Goal: Task Accomplishment & Management: Manage account settings

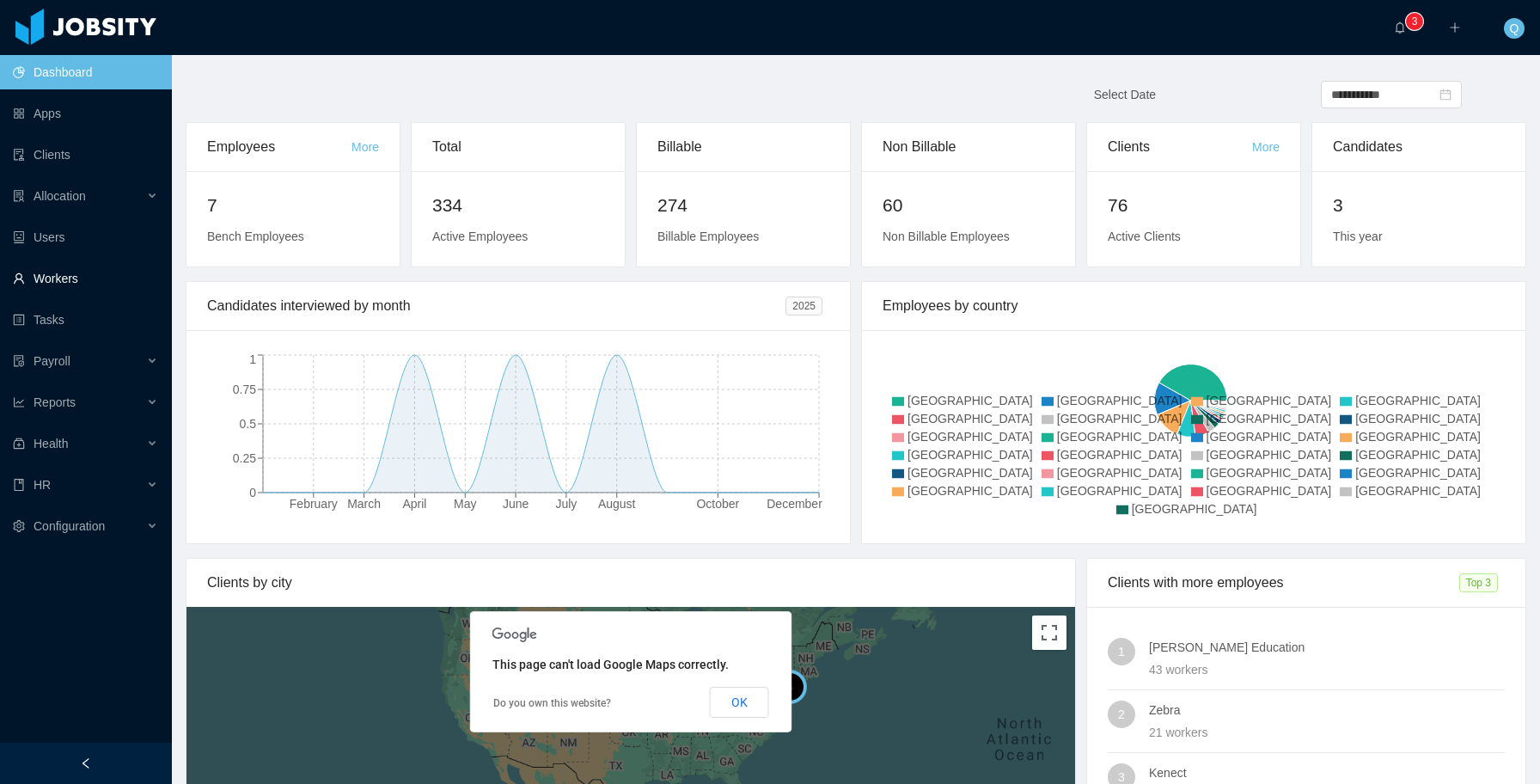
click at [106, 275] on link "Workers" at bounding box center [85, 278] width 146 height 34
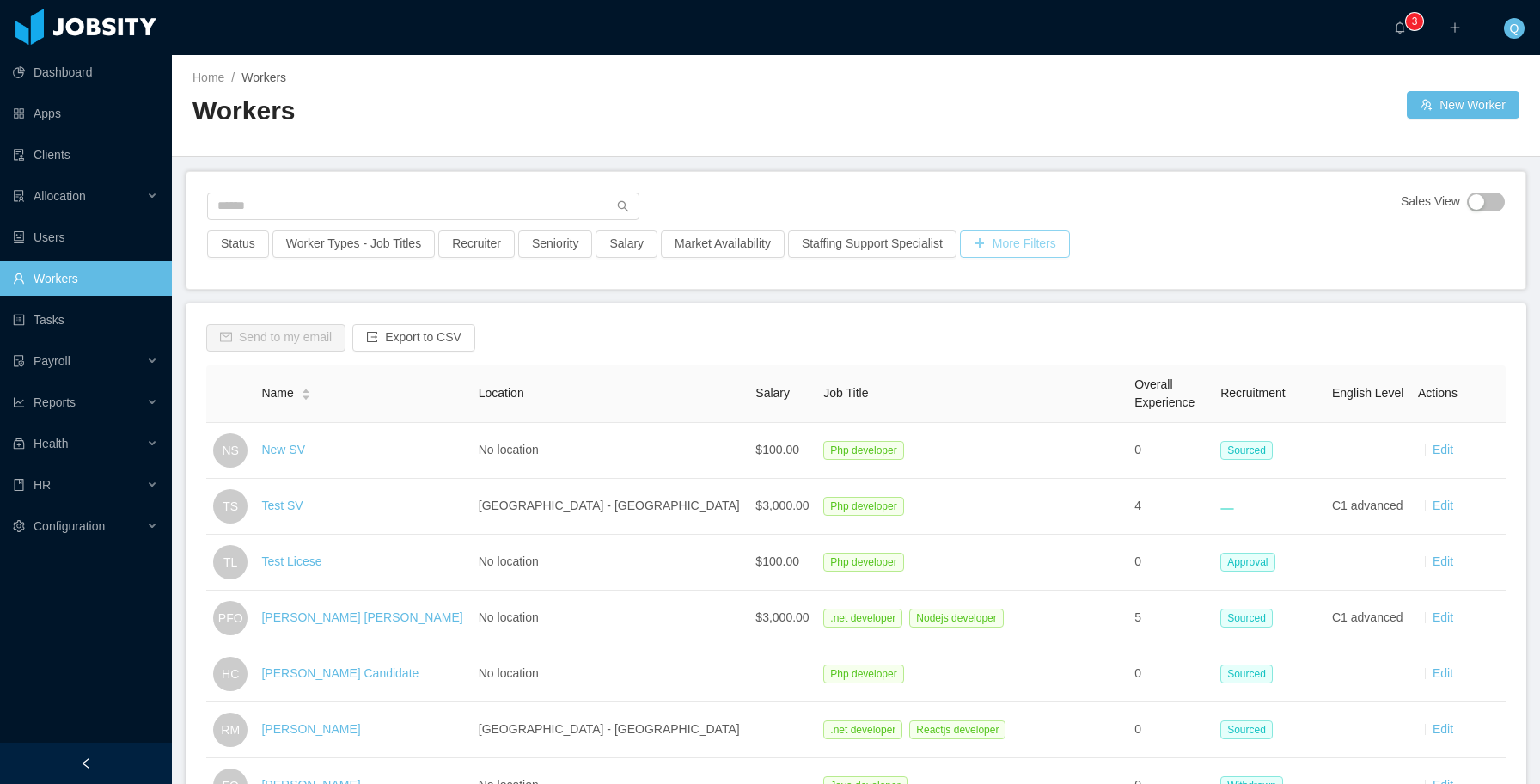
click at [1034, 251] on button "More Filters" at bounding box center [1015, 244] width 110 height 27
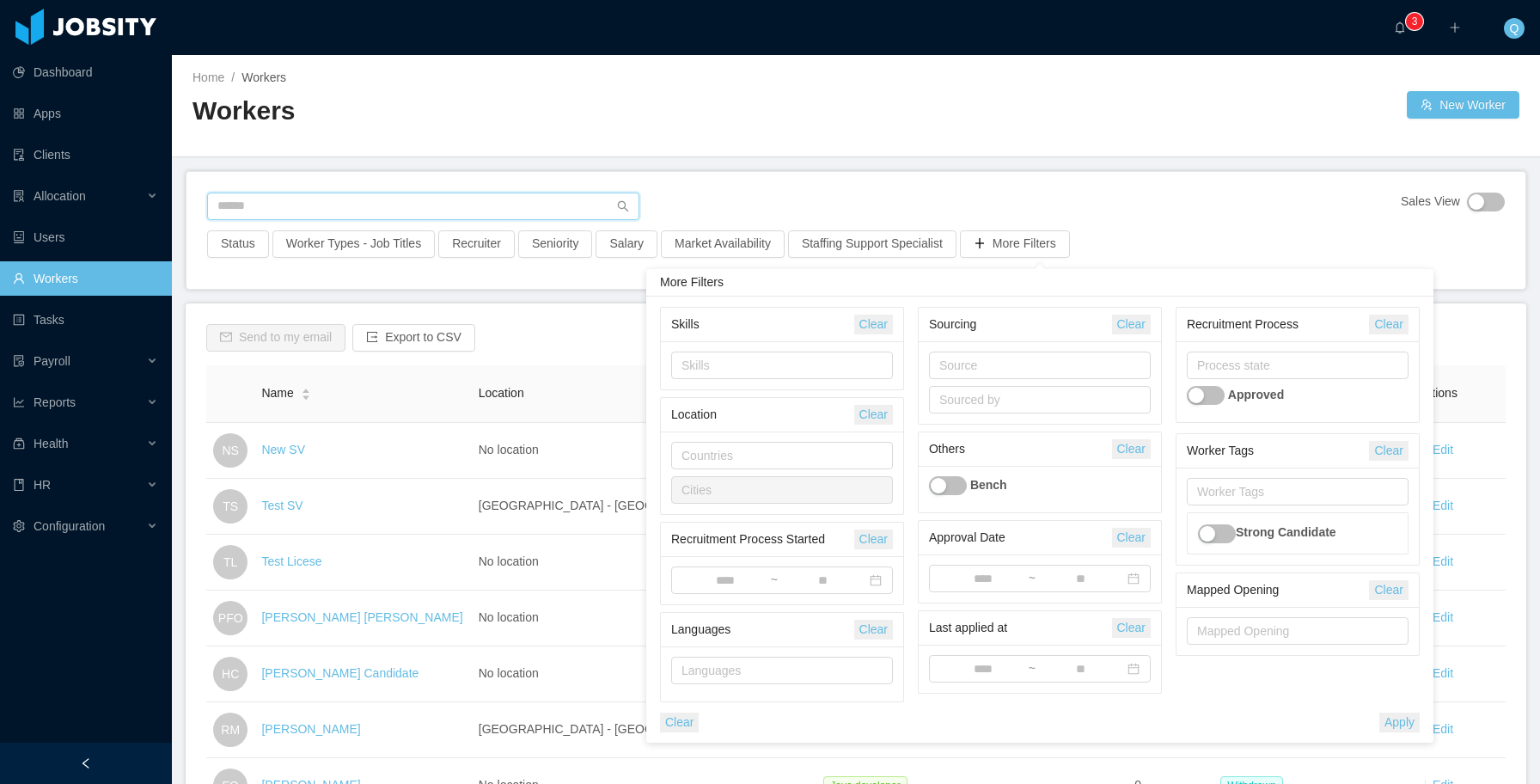
click at [525, 204] on input "text" at bounding box center [423, 206] width 433 height 27
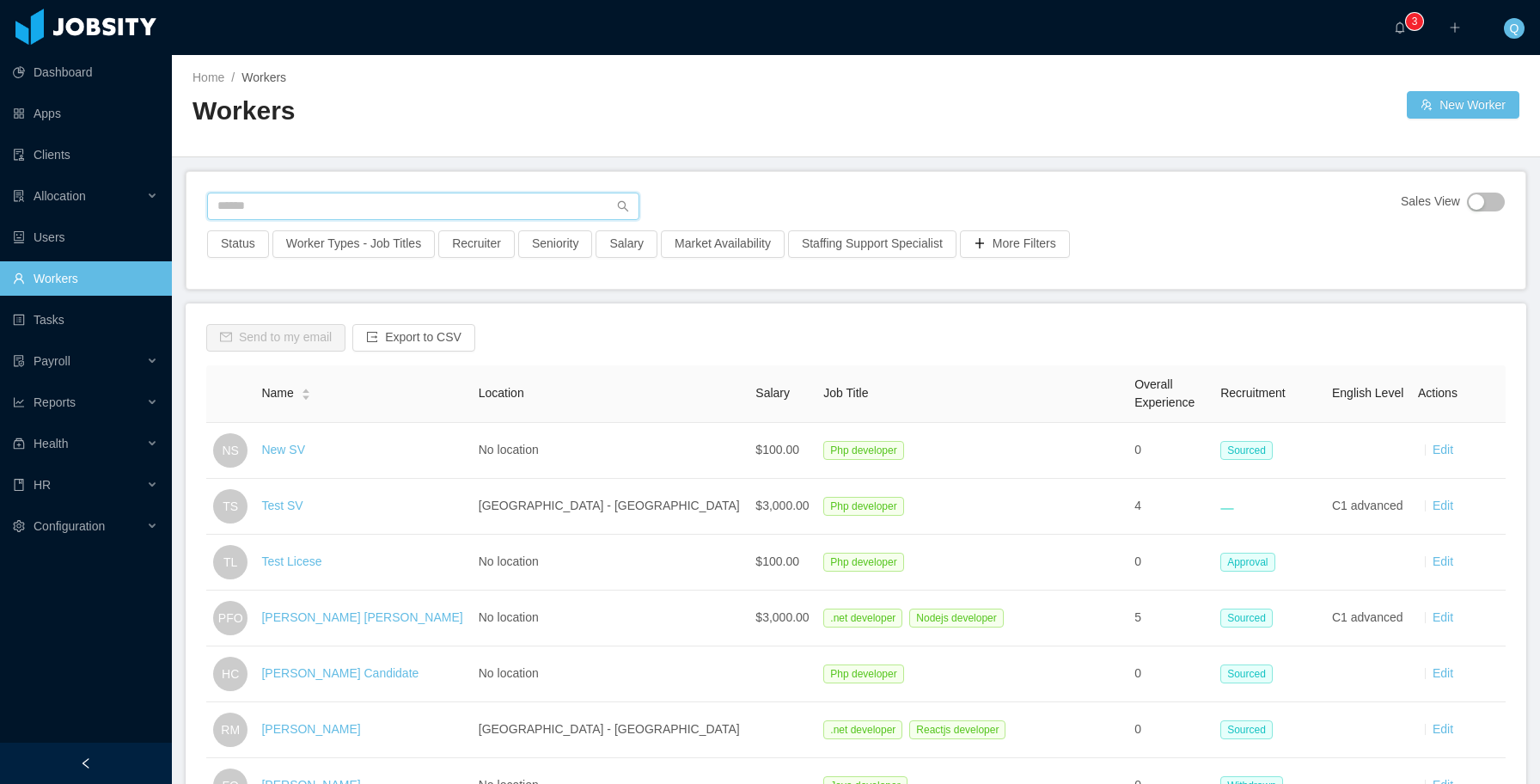
paste input "**********"
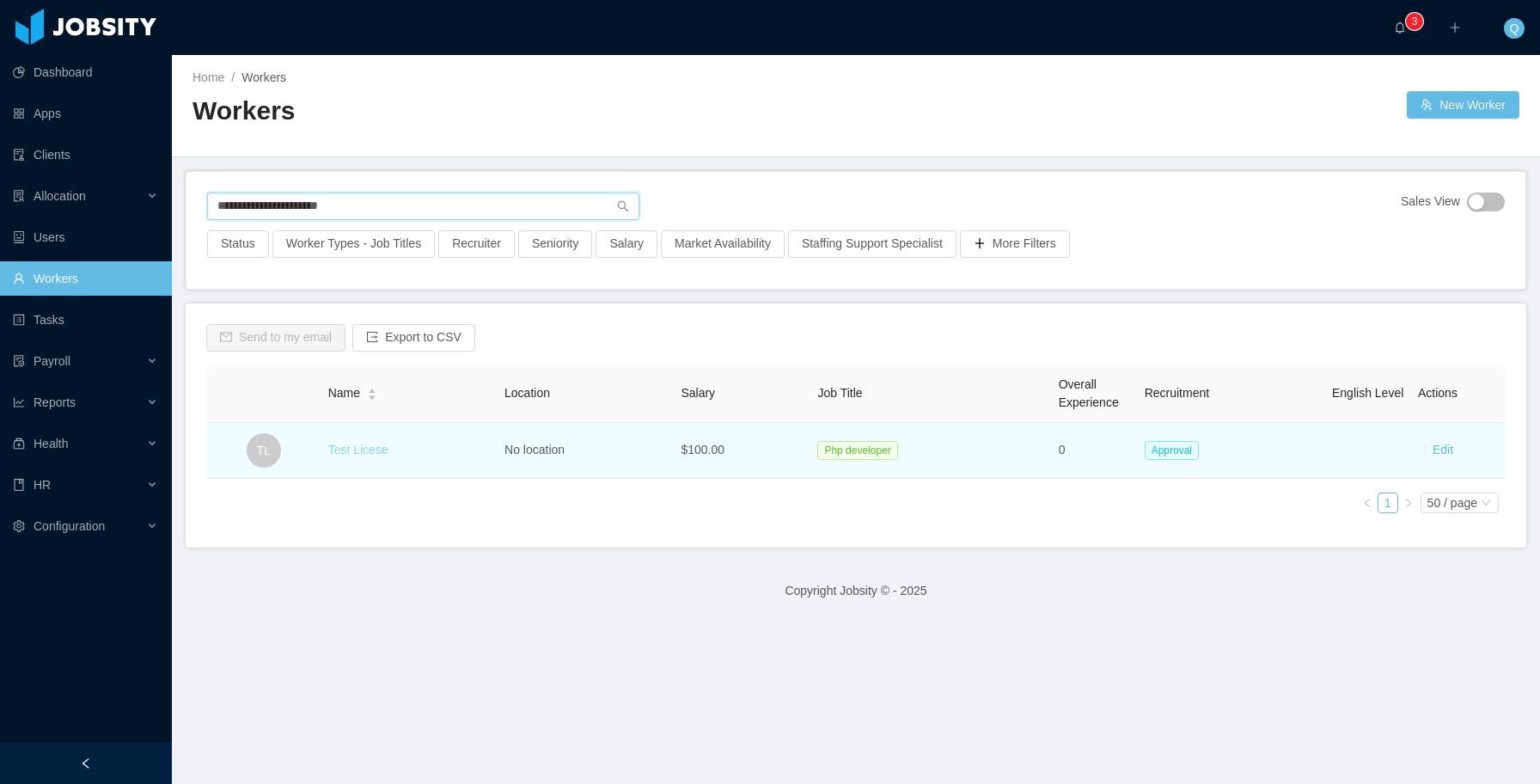
type input "**********"
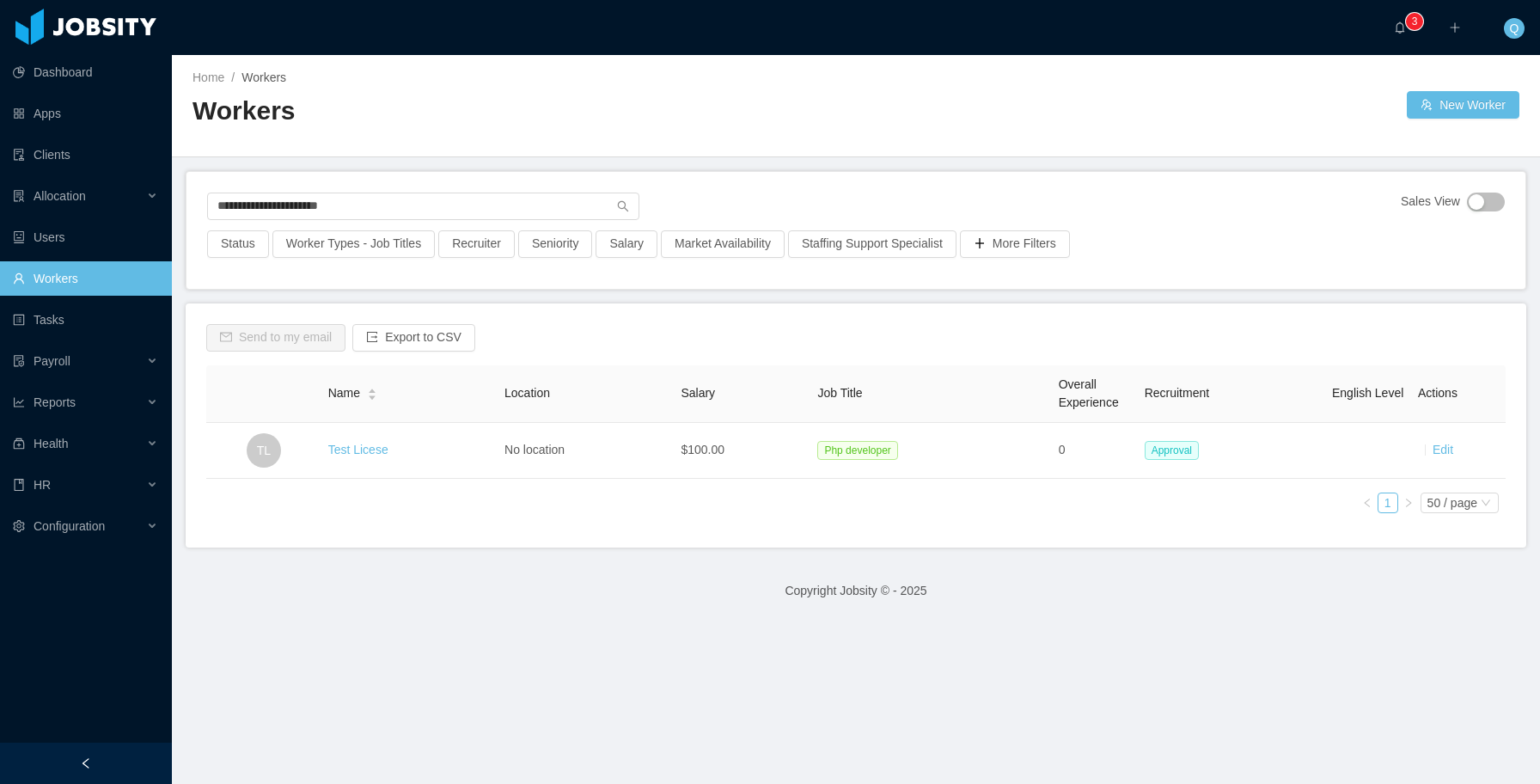
click at [355, 451] on link "Test Licese" at bounding box center [358, 449] width 61 height 14
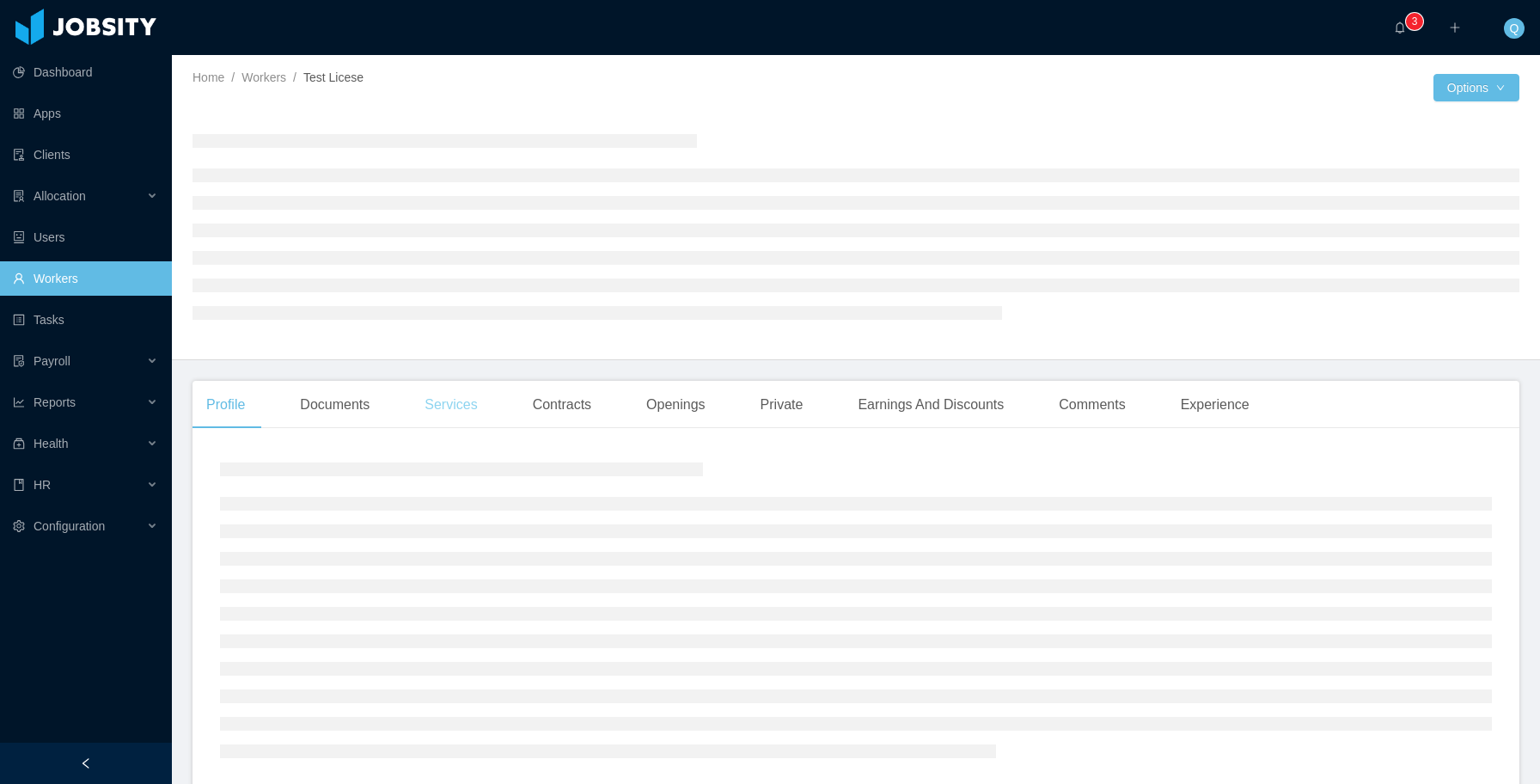
click at [455, 408] on div "Services" at bounding box center [451, 404] width 80 height 48
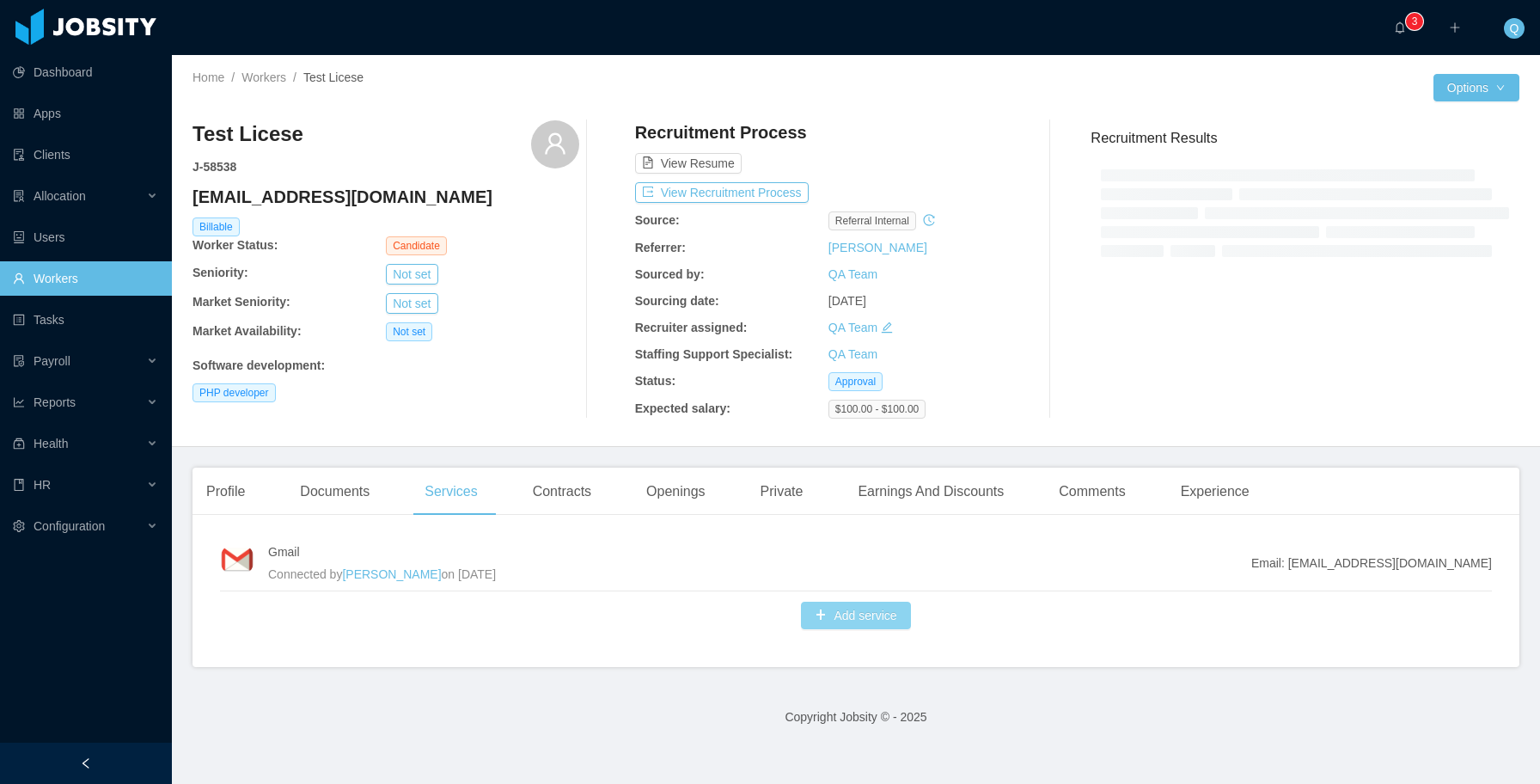
click at [856, 614] on button "Add service" at bounding box center [855, 615] width 109 height 27
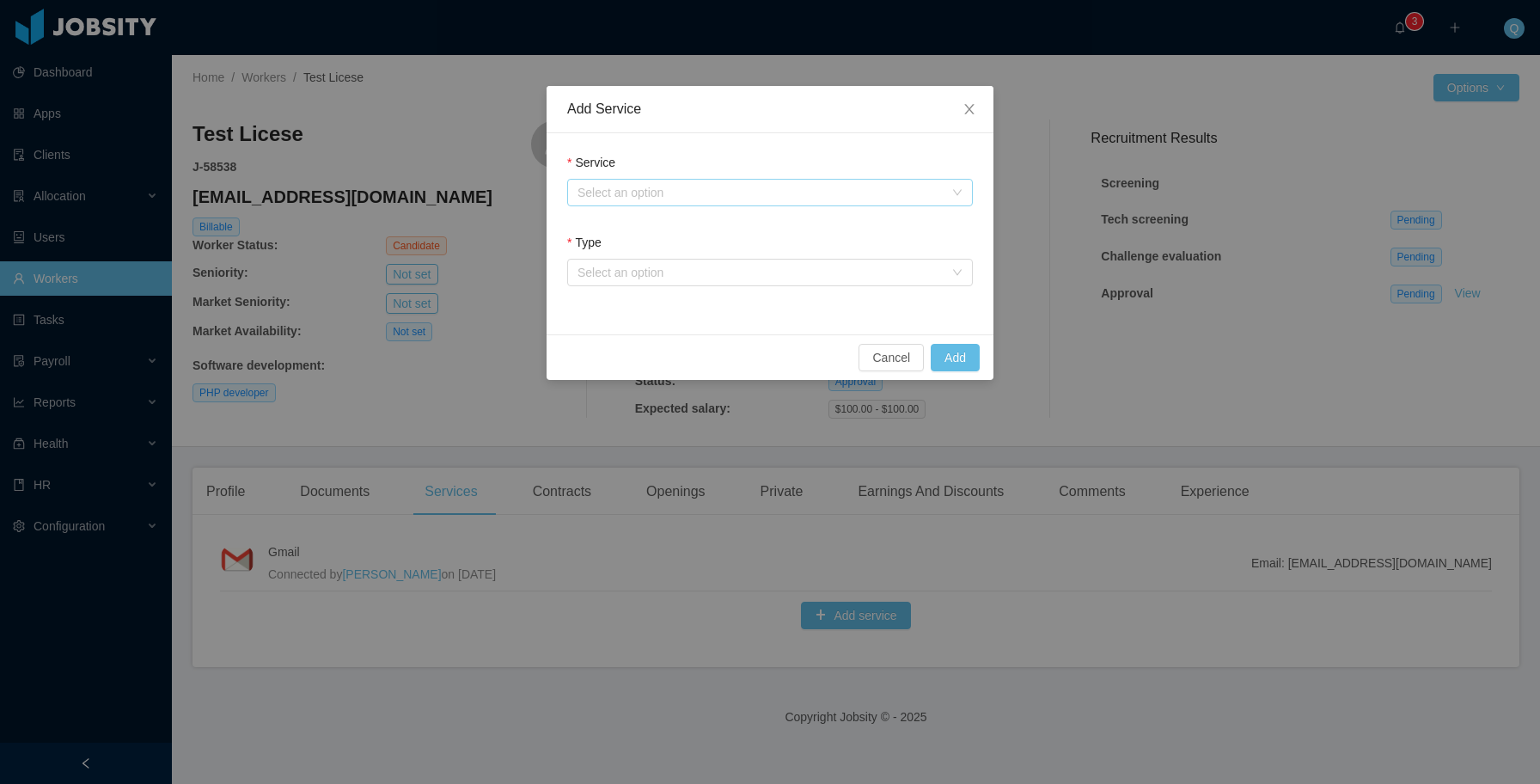
click at [670, 194] on div "Select an option" at bounding box center [760, 192] width 366 height 18
click at [978, 108] on span "Close" at bounding box center [969, 109] width 48 height 48
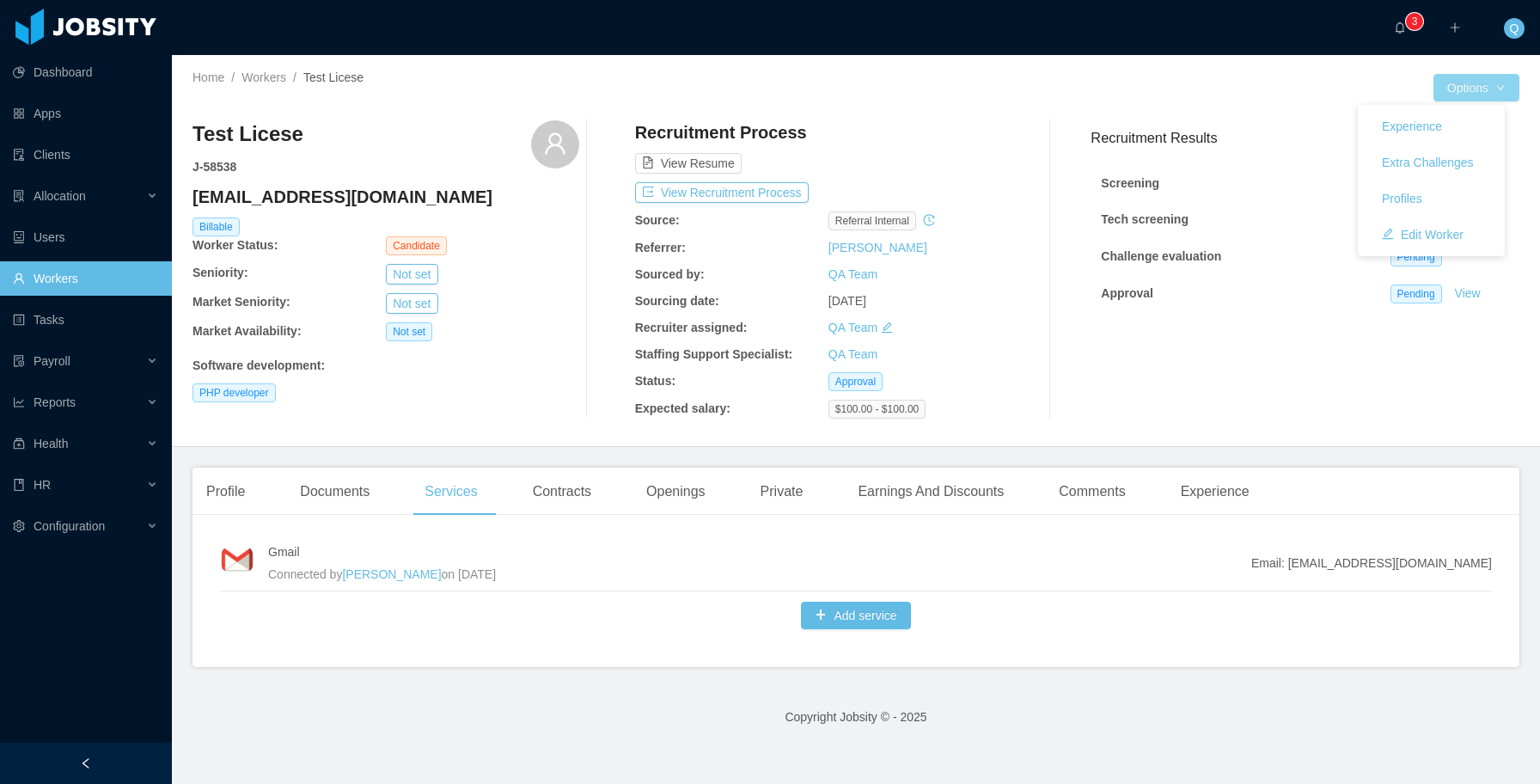
click at [1490, 87] on button "Options" at bounding box center [1477, 88] width 86 height 27
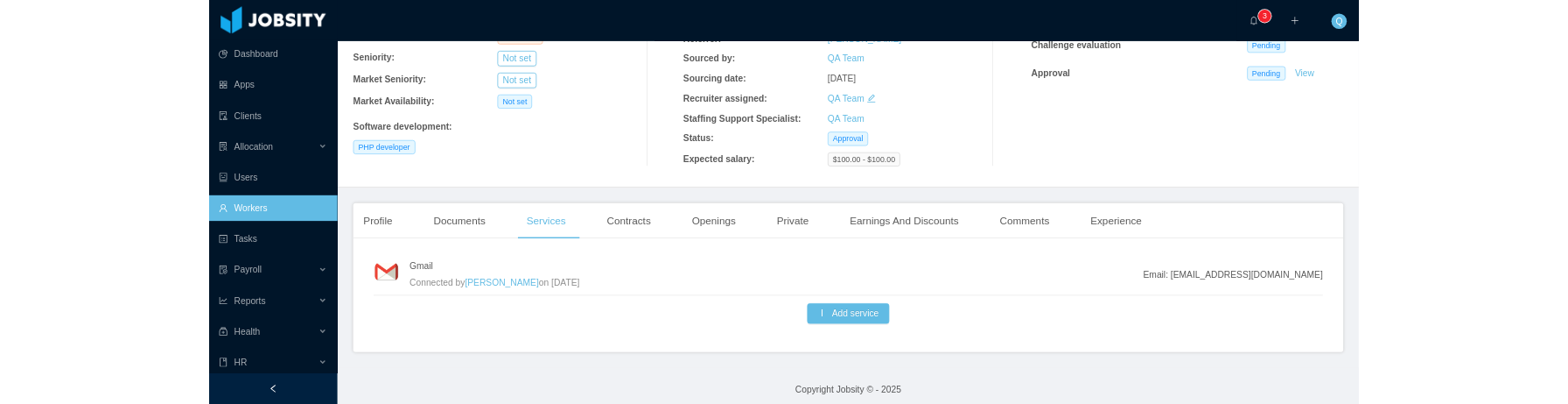
scroll to position [210, 0]
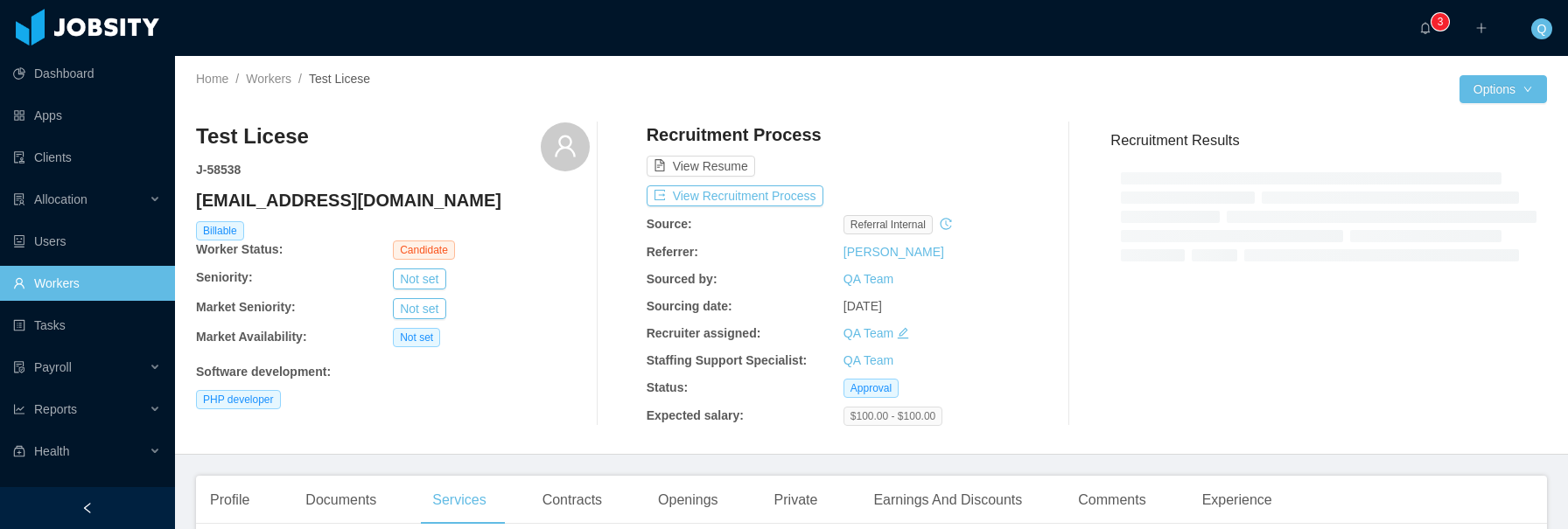
scroll to position [319, 0]
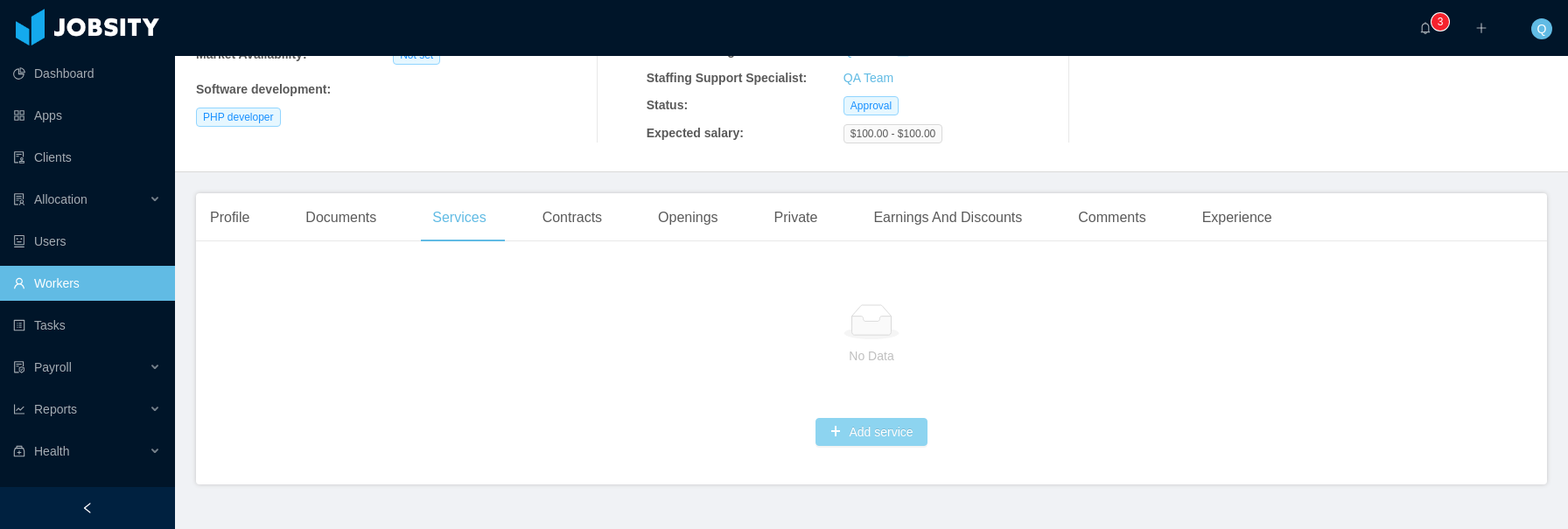
scroll to position [315, 0]
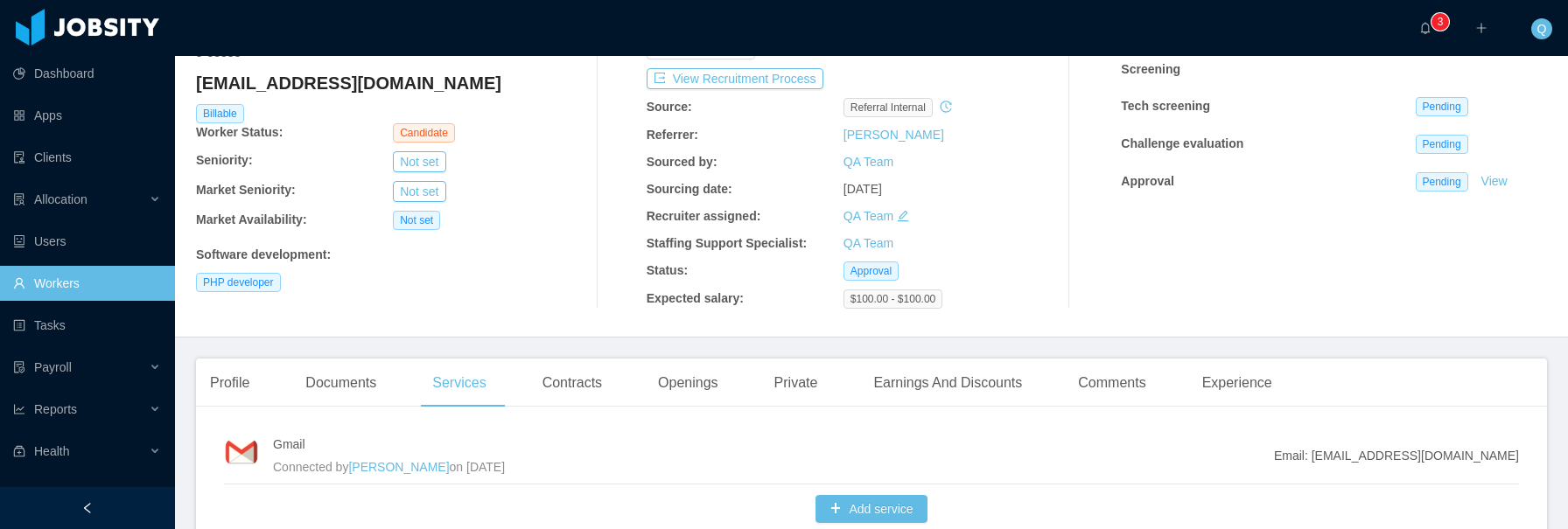
scroll to position [231, 0]
